Goal: Information Seeking & Learning: Understand process/instructions

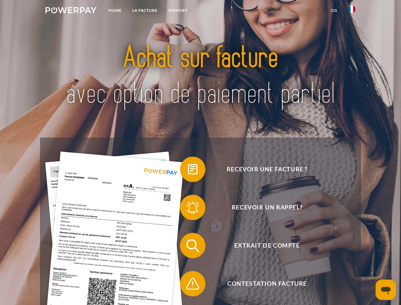
click at [71, 11] on img at bounding box center [70, 10] width 51 height 6
click at [352, 11] on img at bounding box center [352, 9] width 8 height 8
click at [334, 10] on link "CG" at bounding box center [334, 10] width 17 height 11
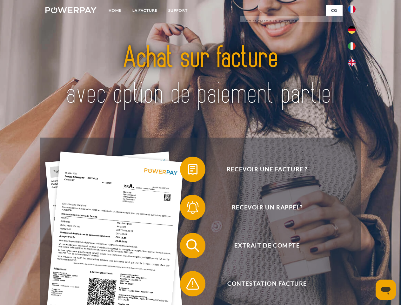
click at [188, 170] on span at bounding box center [183, 169] width 32 height 32
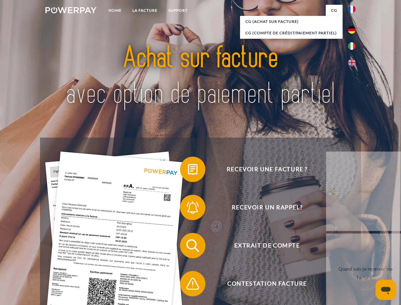
click at [188, 208] on div "Recevoir une facture ? Recevoir un rappel? Extrait de compte retour" at bounding box center [200, 264] width 320 height 254
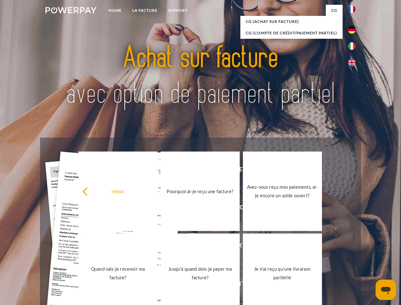
click at [188, 247] on link "Jusqu'à quand dois-je payer ma facture?" at bounding box center [200, 272] width 79 height 79
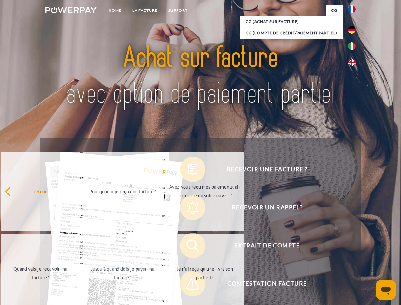
click at [188, 285] on span at bounding box center [183, 284] width 32 height 32
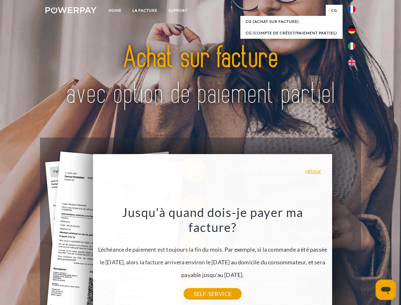
click at [386, 289] on icon "Ouvrir la fenêtre de messagerie" at bounding box center [386, 291] width 10 height 8
